Goal: Navigation & Orientation: Find specific page/section

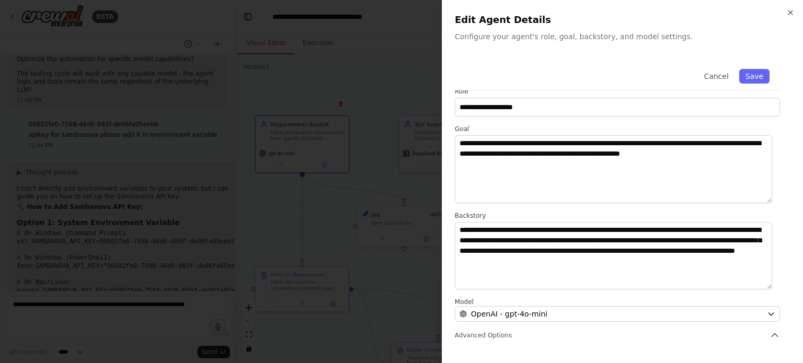
click at [787, 17] on h2 "Edit Agent Details" at bounding box center [623, 20] width 336 height 15
click at [788, 12] on icon "button" at bounding box center [790, 12] width 8 height 8
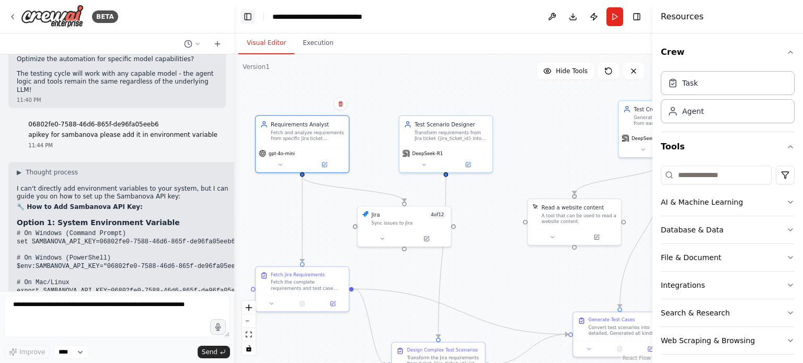
click at [247, 22] on button "Toggle Left Sidebar" at bounding box center [247, 16] width 15 height 15
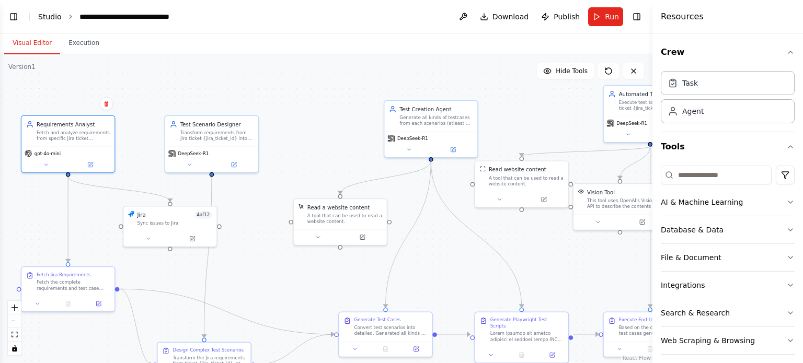
click at [47, 14] on link "Studio" at bounding box center [50, 17] width 24 height 8
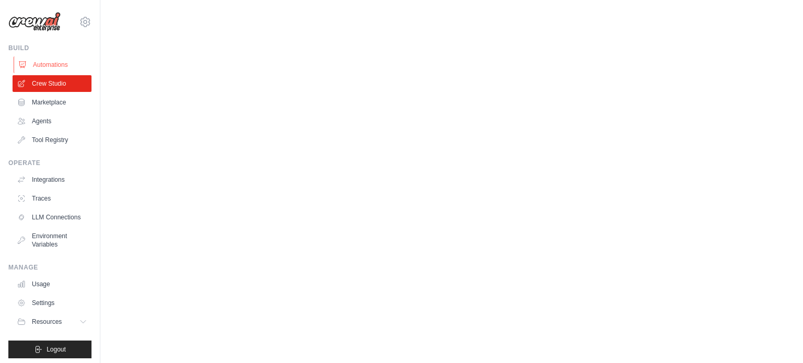
click at [42, 63] on link "Automations" at bounding box center [53, 64] width 79 height 17
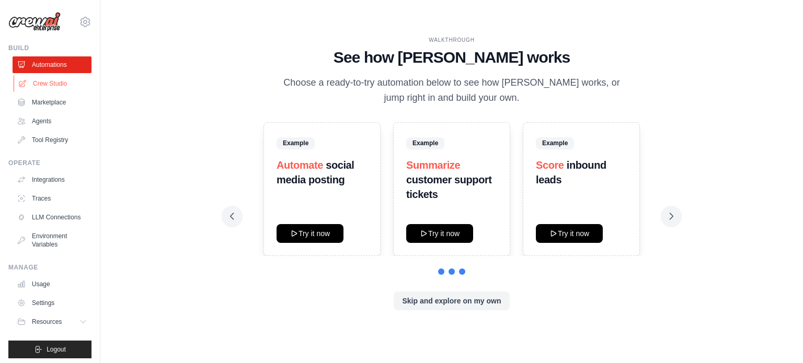
click at [46, 82] on link "Crew Studio" at bounding box center [53, 83] width 79 height 17
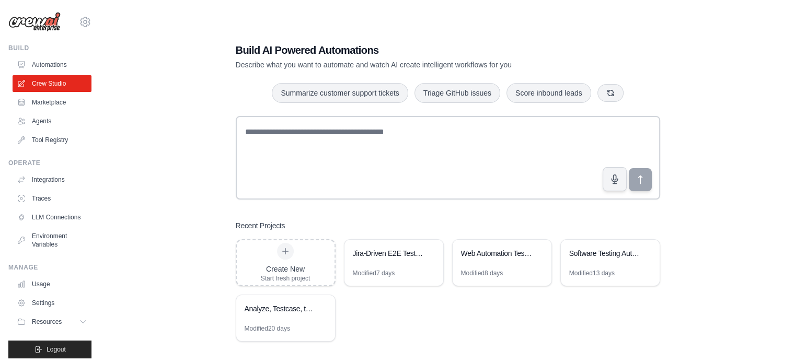
click at [60, 141] on link "Tool Registry" at bounding box center [52, 140] width 79 height 17
